Goal: Task Accomplishment & Management: Manage account settings

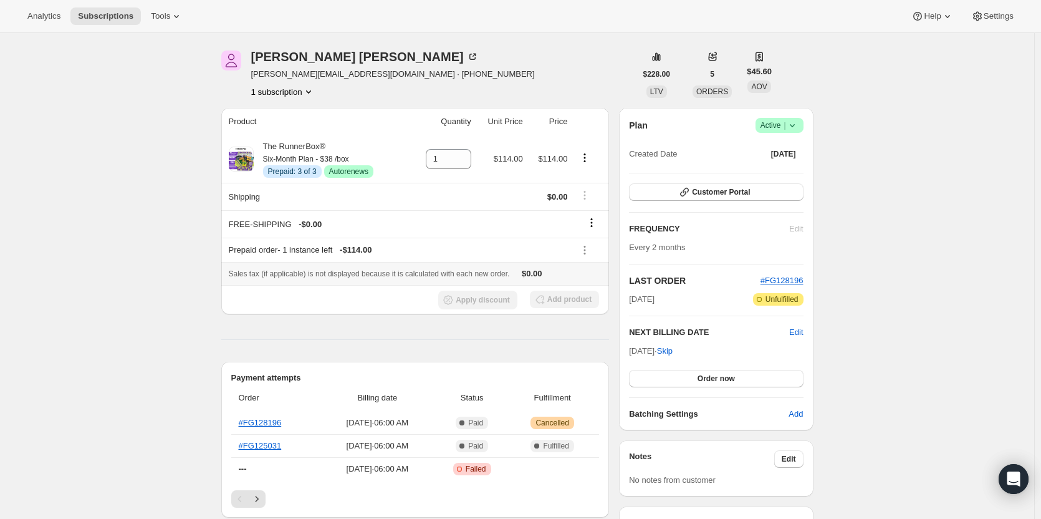
scroll to position [39, 0]
click at [795, 125] on icon at bounding box center [792, 126] width 12 height 12
click at [792, 176] on span "Cancel subscription" at bounding box center [783, 171] width 70 height 9
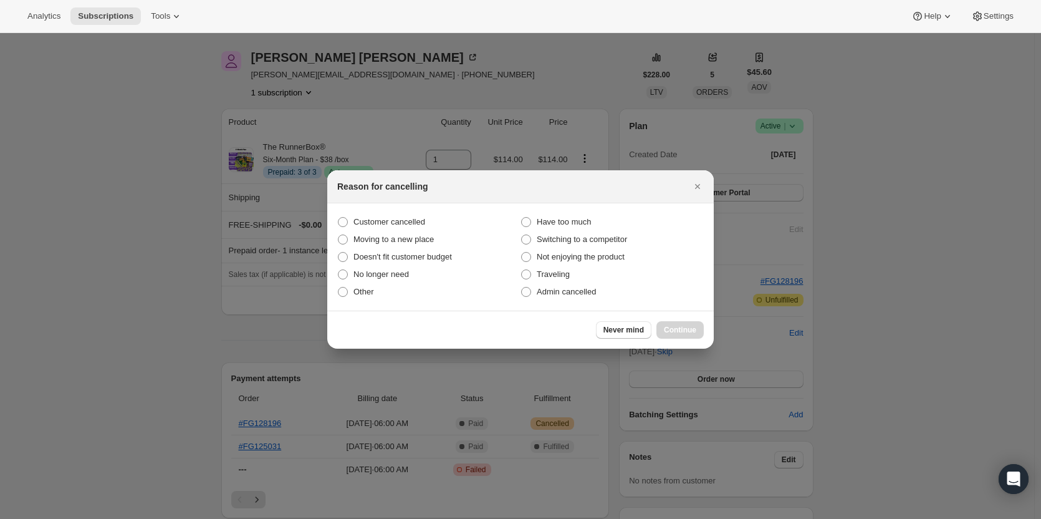
scroll to position [0, 0]
click at [403, 227] on span "Customer cancelled" at bounding box center [389, 222] width 72 height 12
click at [338, 217] on input "Customer cancelled" at bounding box center [338, 217] width 1 height 1
radio input "true"
click at [666, 336] on button "Continue" at bounding box center [679, 329] width 47 height 17
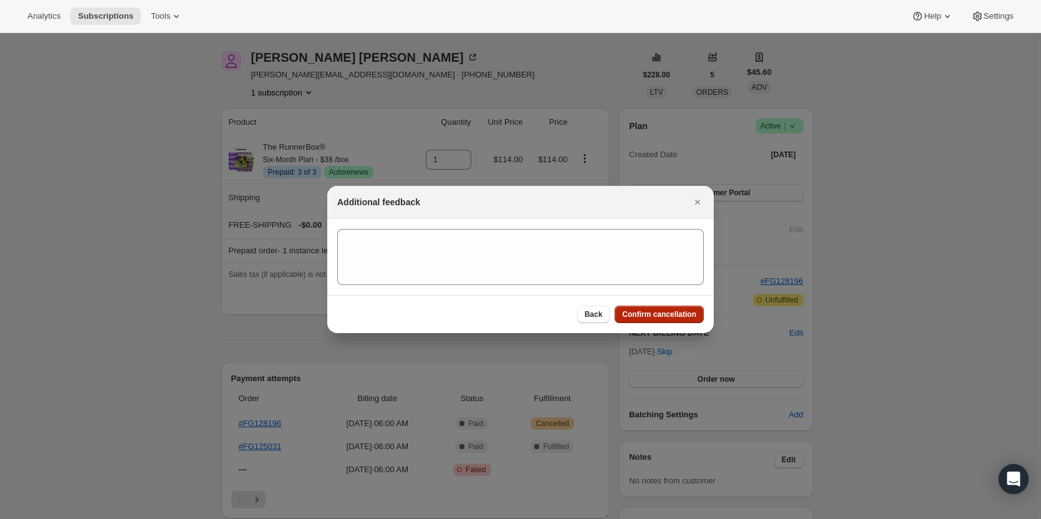
click at [683, 315] on span "Confirm cancellation" at bounding box center [659, 314] width 74 height 10
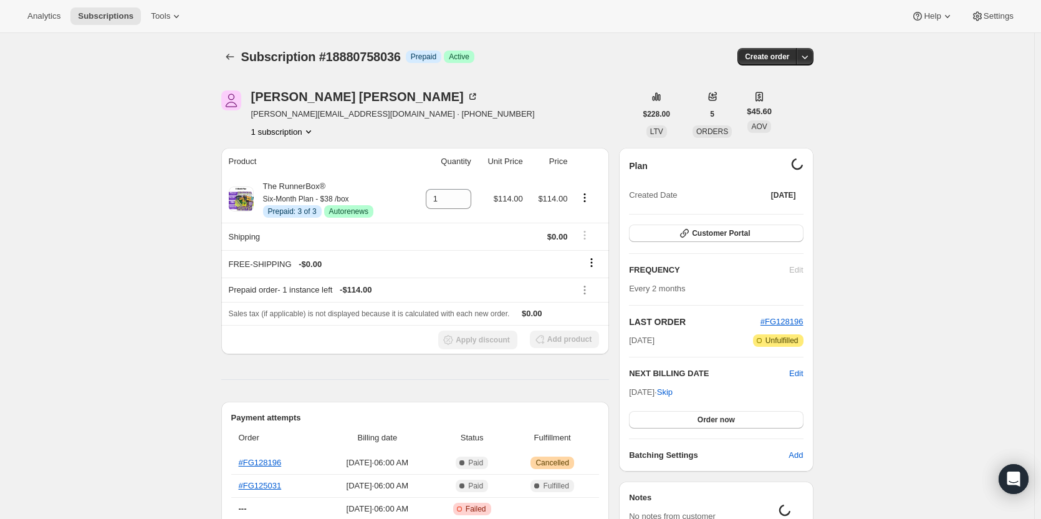
scroll to position [39, 0]
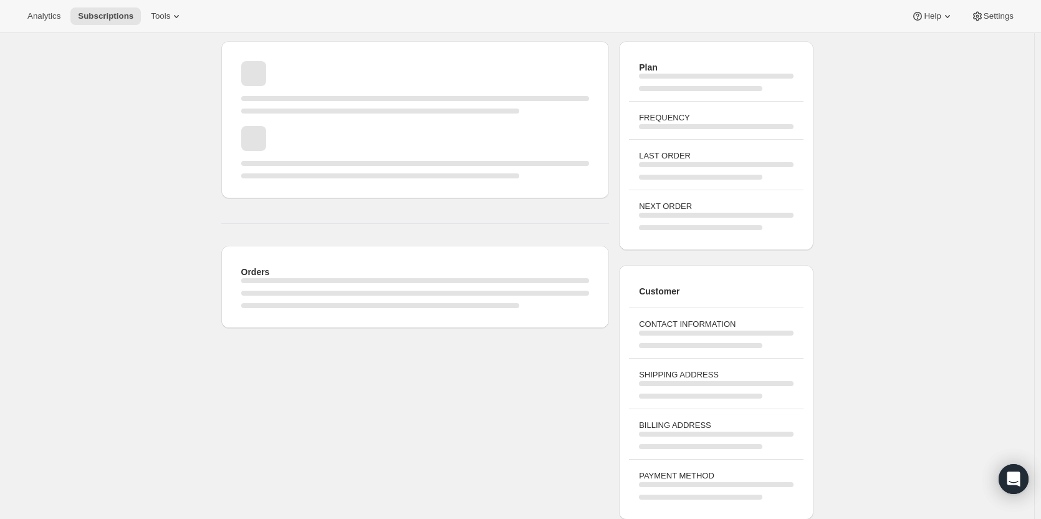
click at [252, 442] on div "Orders Plan FREQUENCY LAST ORDER NEXT ORDER Customer CONTACT INFORMATION SHIPPI…" at bounding box center [512, 275] width 602 height 488
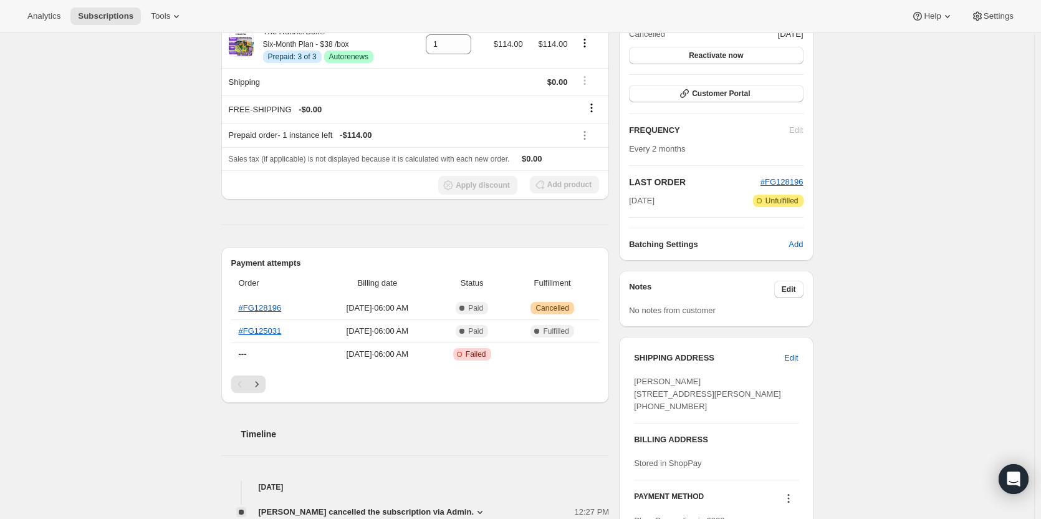
scroll to position [213, 0]
click at [264, 328] on link "#FG125031" at bounding box center [260, 329] width 43 height 9
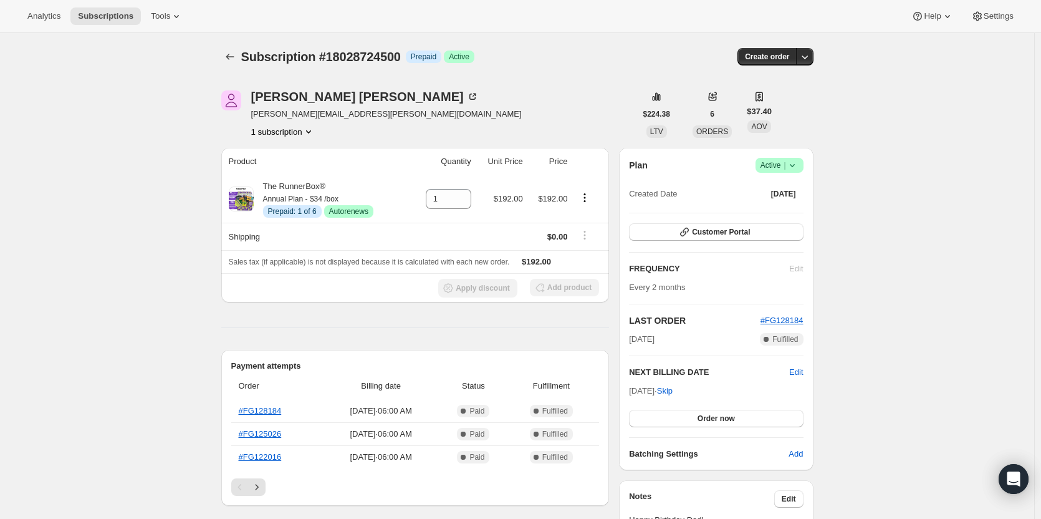
click at [798, 166] on icon at bounding box center [792, 165] width 12 height 12
click at [778, 200] on ul "Pause subscription Cancel subscription" at bounding box center [783, 199] width 78 height 41
click at [767, 210] on span "Cancel subscription" at bounding box center [783, 210] width 70 height 9
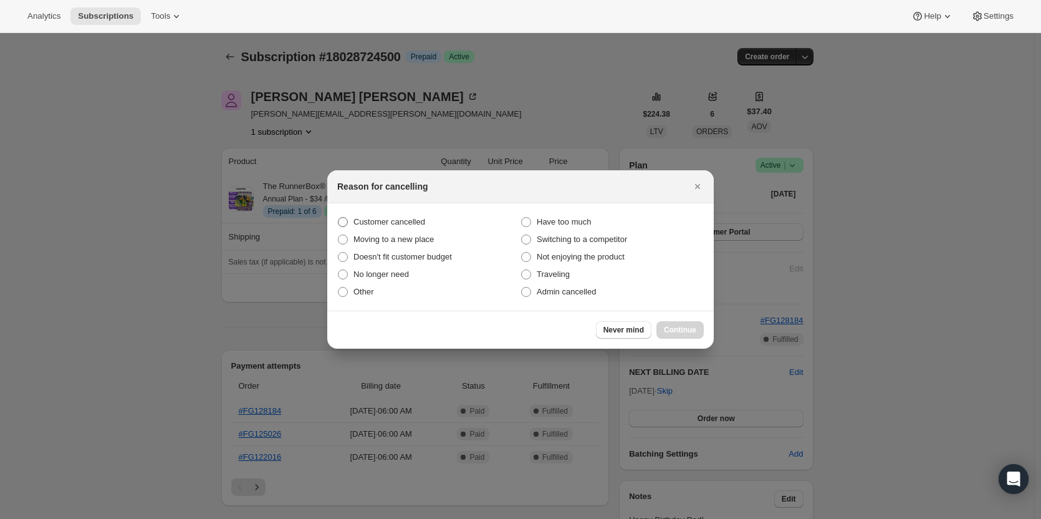
click at [409, 222] on span "Customer cancelled" at bounding box center [389, 221] width 72 height 9
click at [338, 217] on input "Customer cancelled" at bounding box center [338, 217] width 1 height 1
radio input "true"
click at [695, 333] on span "Continue" at bounding box center [680, 330] width 32 height 10
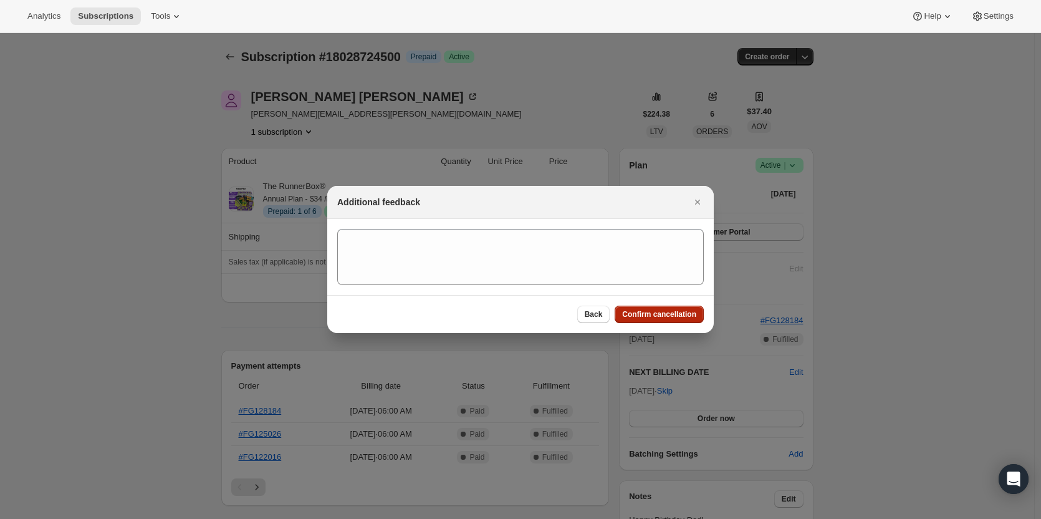
click at [677, 318] on span "Confirm cancellation" at bounding box center [659, 314] width 74 height 10
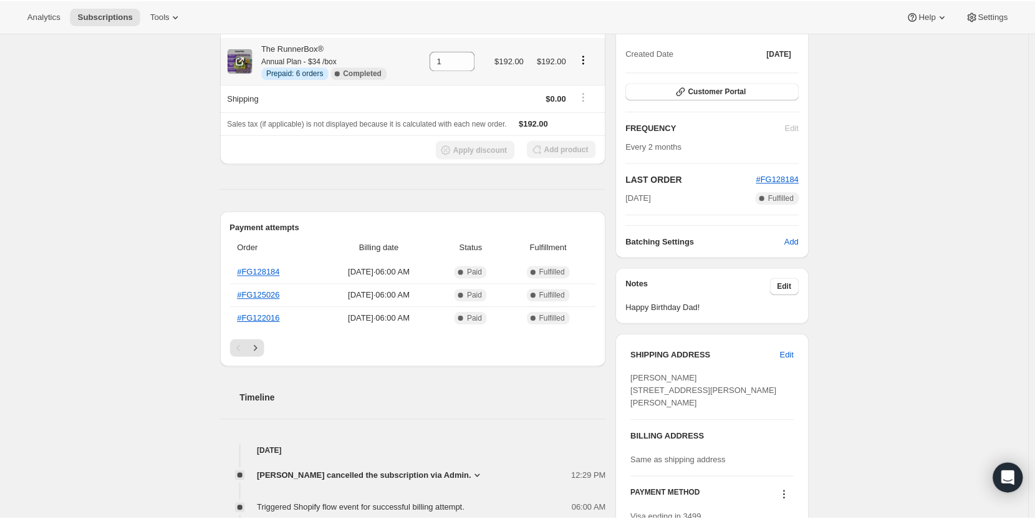
scroll to position [196, 0]
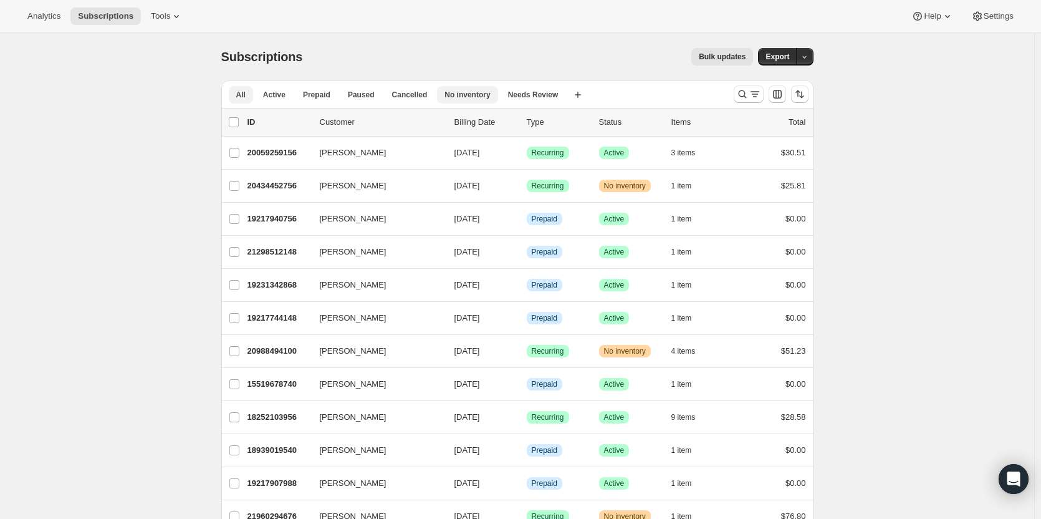
click at [485, 94] on button "No inventory" at bounding box center [467, 94] width 60 height 17
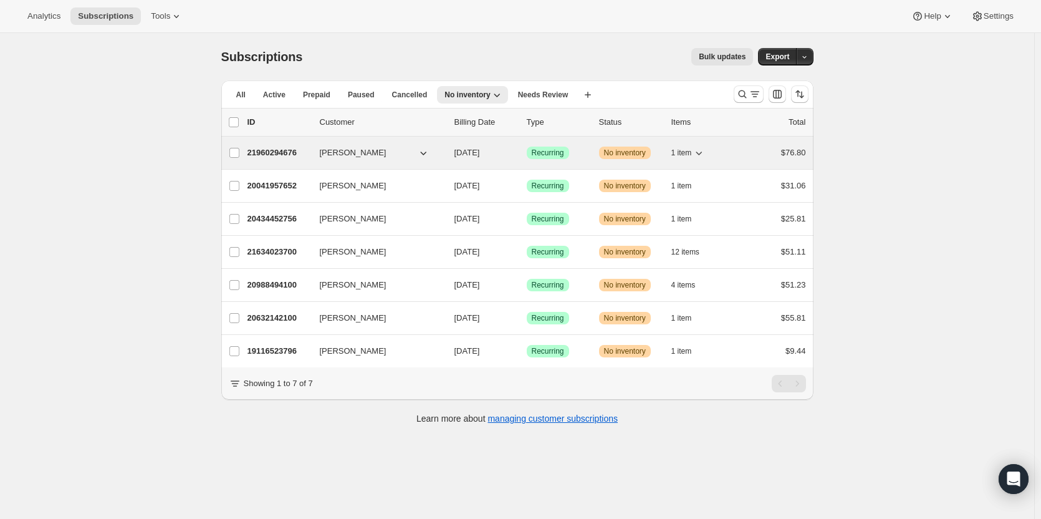
click at [585, 155] on div "Success Recurring" at bounding box center [558, 152] width 62 height 12
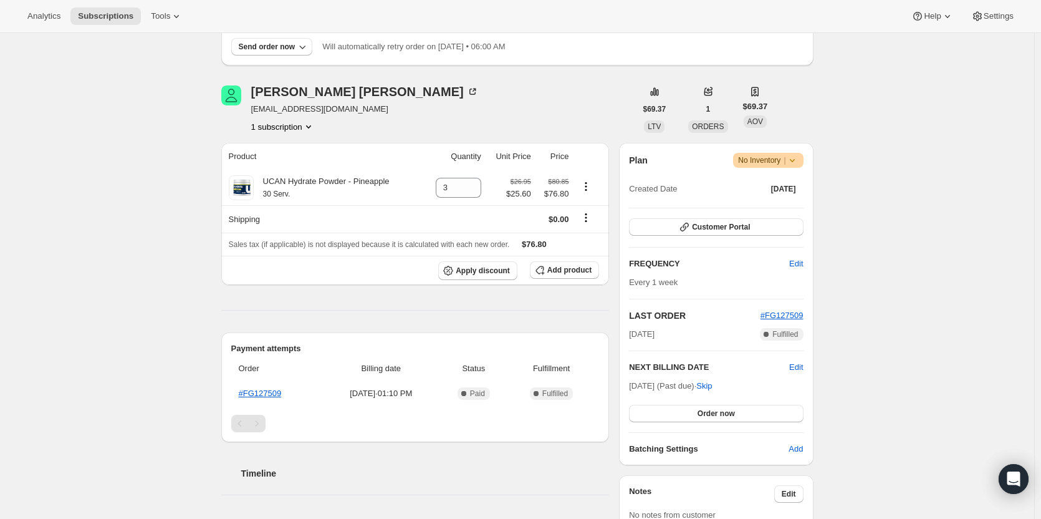
scroll to position [111, 0]
click at [803, 162] on span "Warning No Inventory |" at bounding box center [768, 161] width 70 height 15
click at [767, 207] on span "Cancel subscription" at bounding box center [771, 207] width 70 height 9
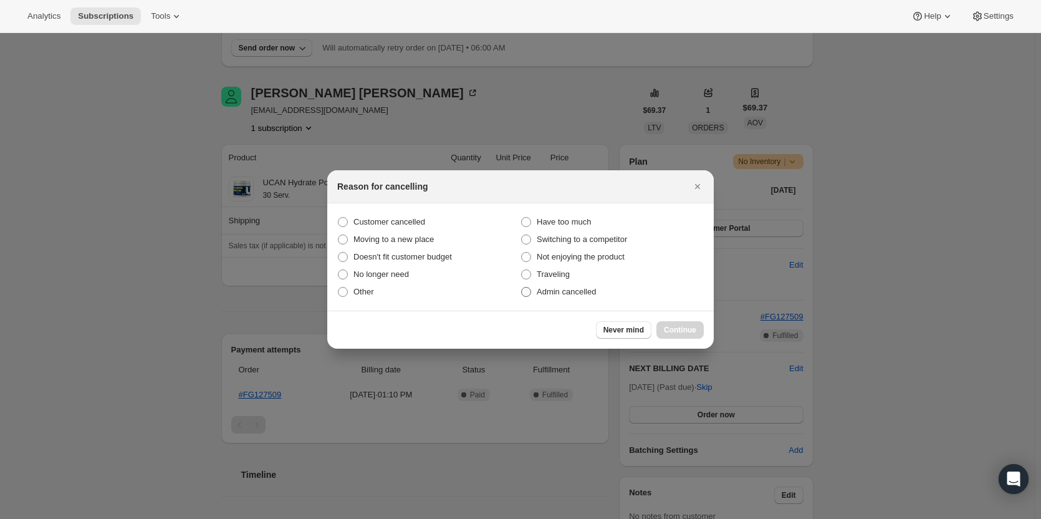
click at [545, 295] on span "Admin cancelled" at bounding box center [566, 291] width 59 height 9
click at [522, 287] on input "Admin cancelled" at bounding box center [521, 287] width 1 height 1
radio input "true"
click at [664, 327] on button "Continue" at bounding box center [679, 329] width 47 height 17
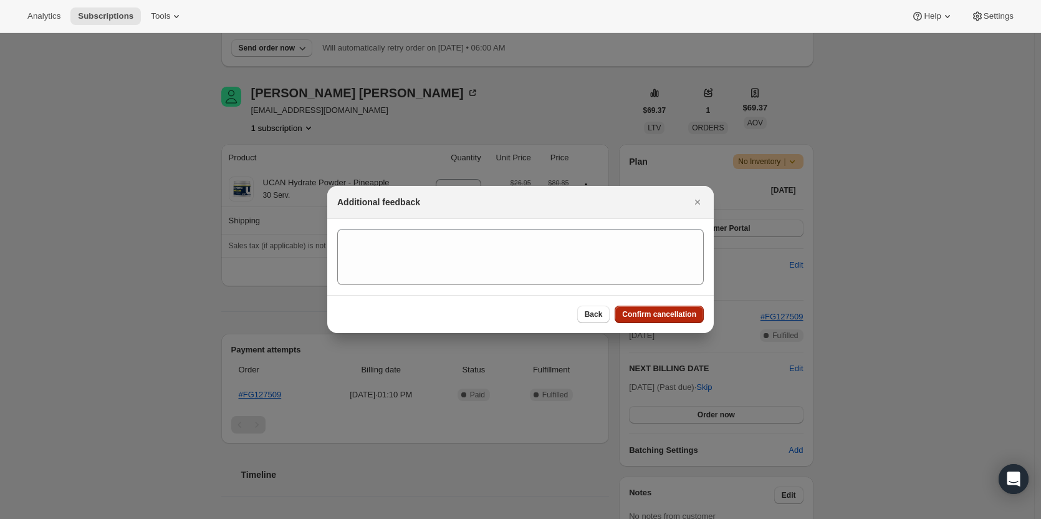
click at [632, 309] on button "Confirm cancellation" at bounding box center [658, 313] width 89 height 17
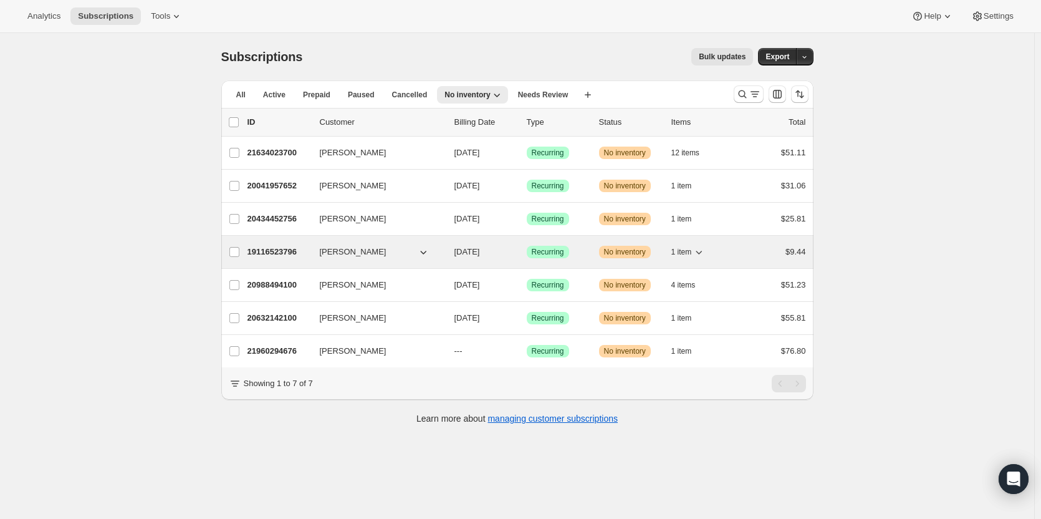
click at [673, 248] on div "19116523796 Maria Paulson 08/27/2025 Success Recurring Warning No inventory 1 i…" at bounding box center [526, 251] width 558 height 17
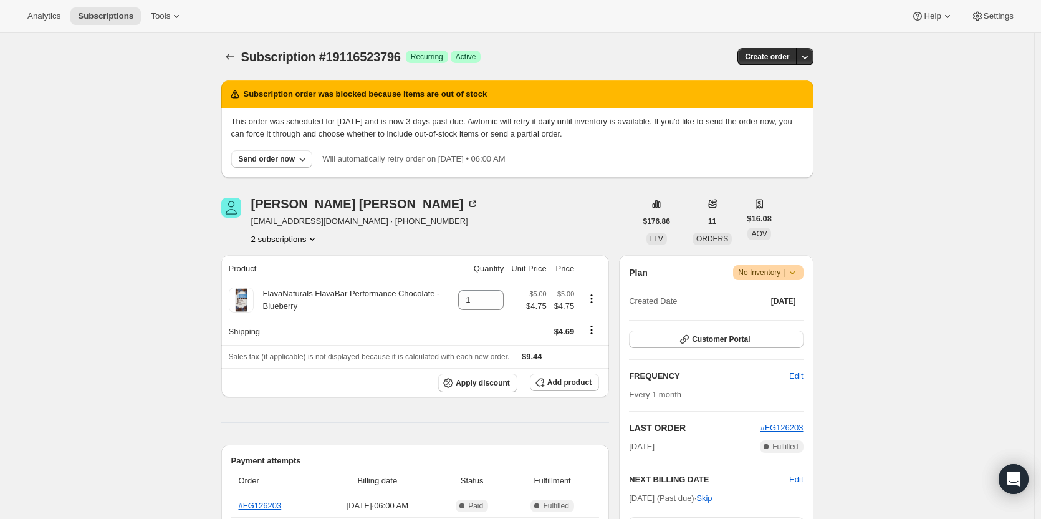
click at [282, 236] on button "2 subscriptions" at bounding box center [285, 238] width 68 height 12
click at [289, 261] on span "19116491028" at bounding box center [270, 261] width 50 height 9
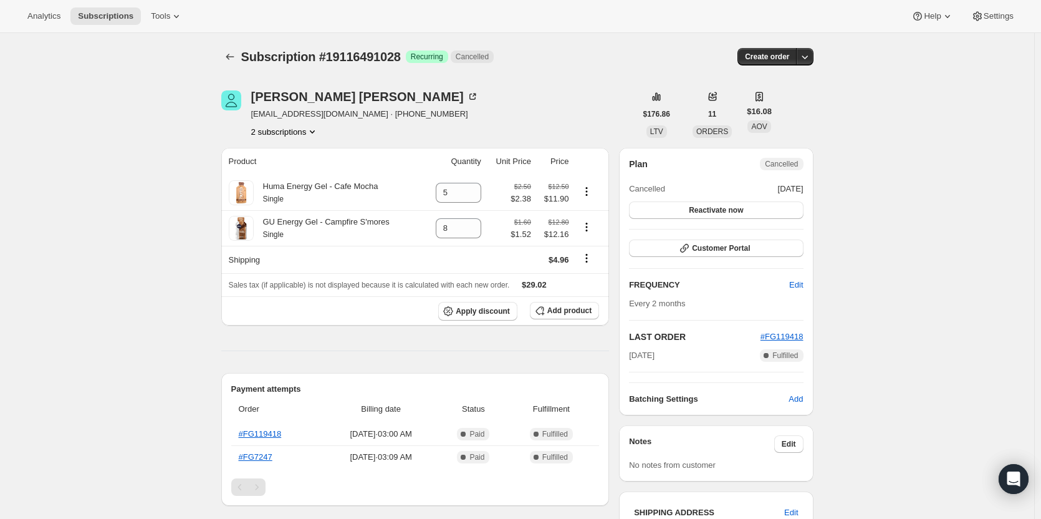
click at [280, 136] on button "2 subscriptions" at bounding box center [285, 131] width 68 height 12
click at [292, 183] on button "19116523796" at bounding box center [288, 176] width 94 height 20
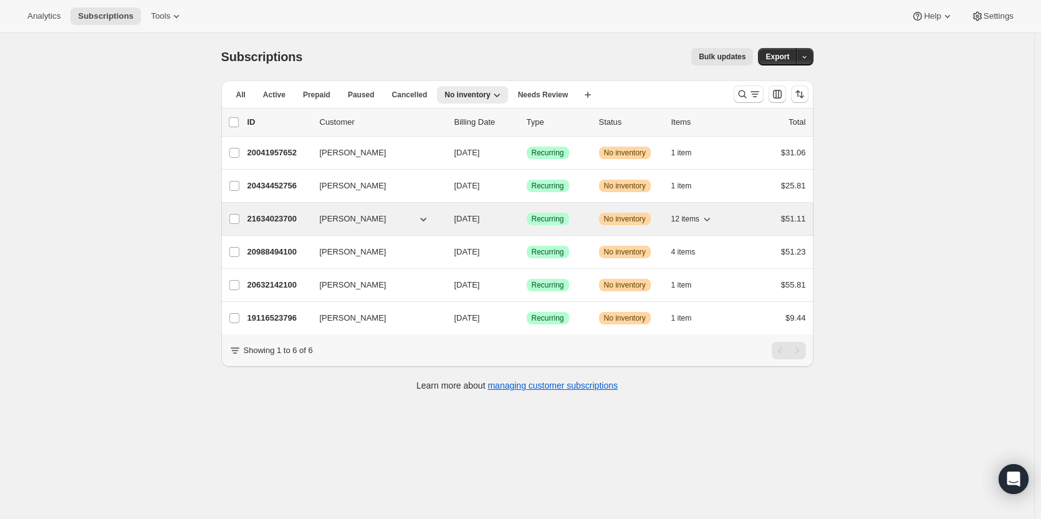
click at [582, 227] on div "21634023700 Stosh Stiloski 08/27/2025 Success Recurring Warning No inventory 12…" at bounding box center [526, 218] width 558 height 17
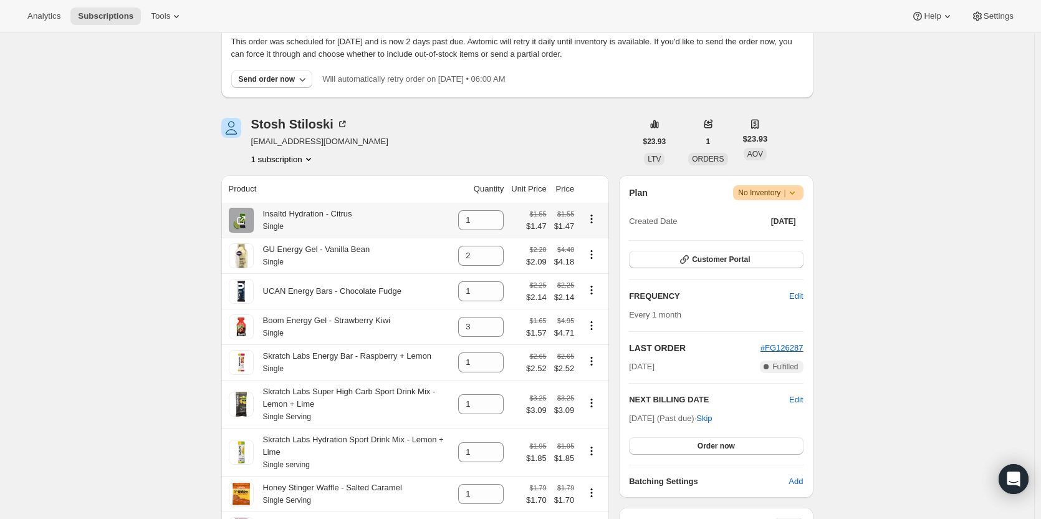
scroll to position [79, 0]
click at [300, 141] on span "stosh@festfoods.com" at bounding box center [319, 142] width 137 height 12
copy span "stosh@festfoods.com"
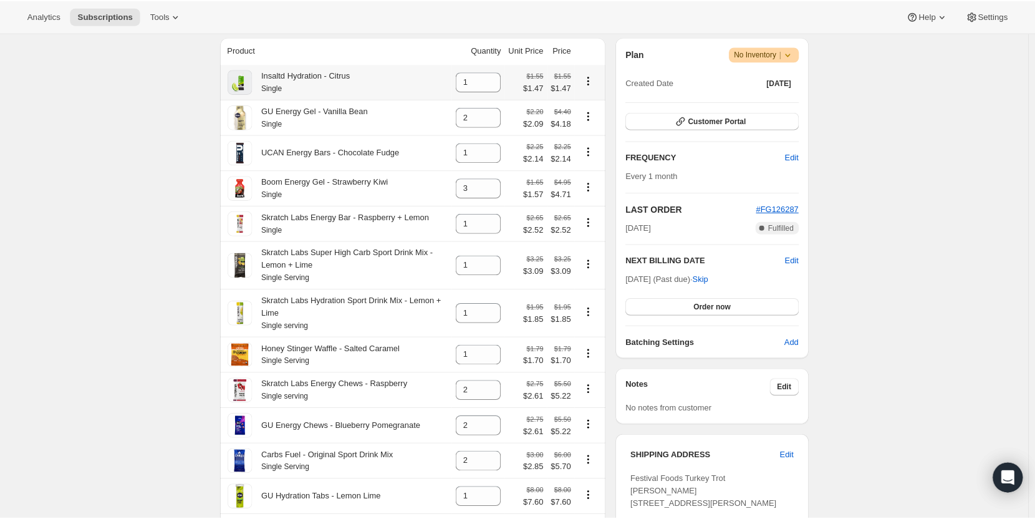
scroll to position [206, 0]
